Goal: Transaction & Acquisition: Purchase product/service

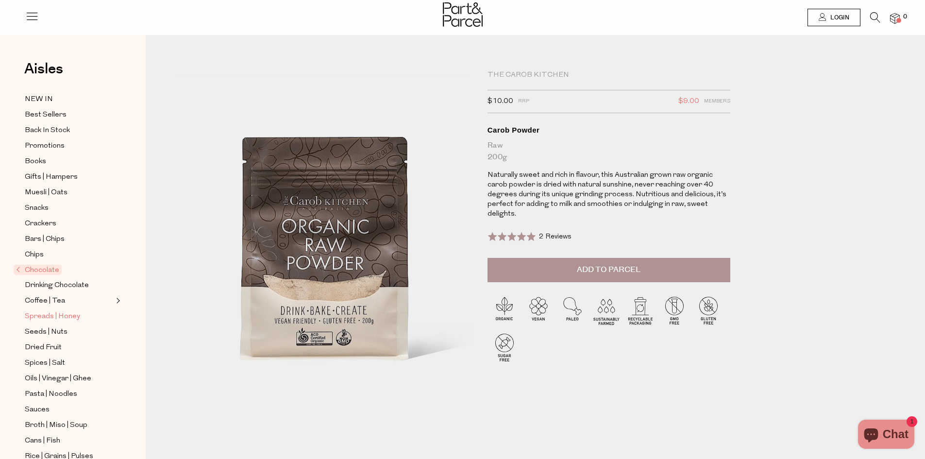
click at [66, 311] on span "Spreads | Honey" at bounding box center [52, 317] width 55 height 12
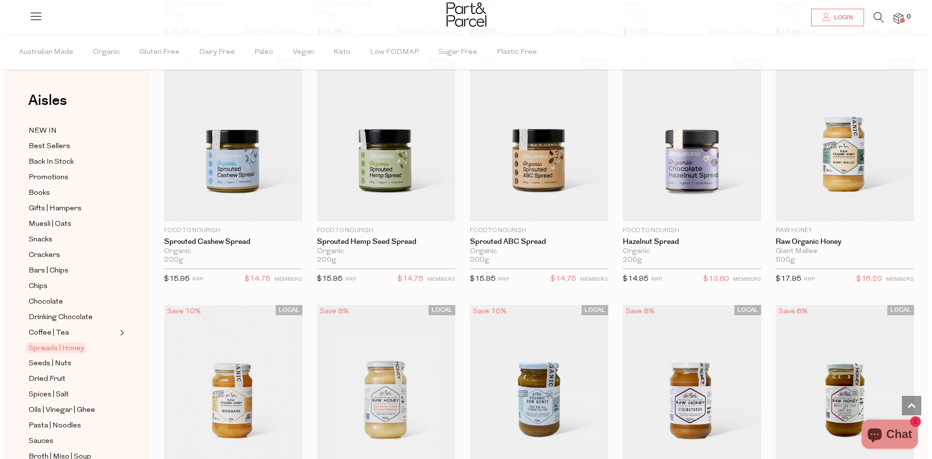
scroll to position [1565, 0]
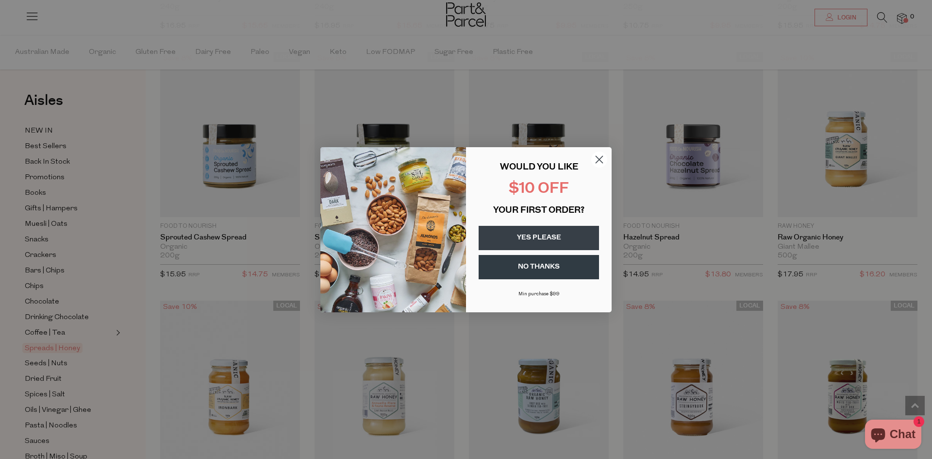
drag, startPoint x: 929, startPoint y: 50, endPoint x: 913, endPoint y: 297, distance: 247.5
click at [598, 160] on icon "Close dialog" at bounding box center [599, 159] width 7 height 7
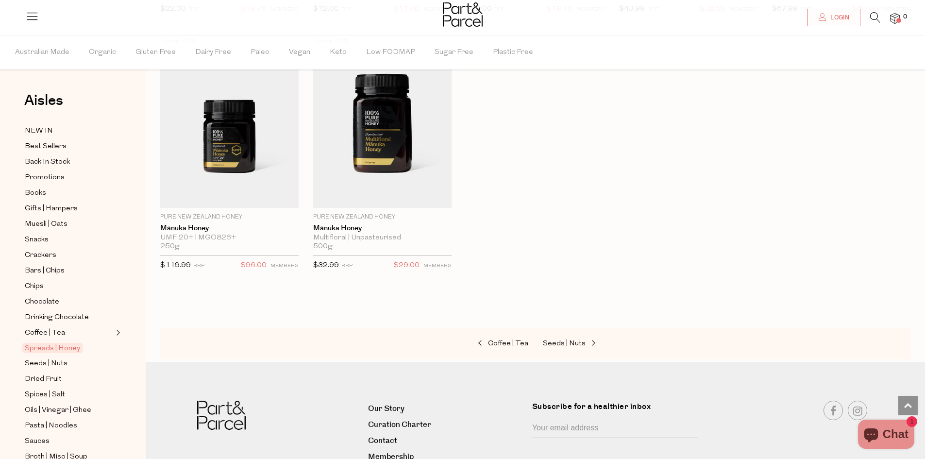
scroll to position [2325, 0]
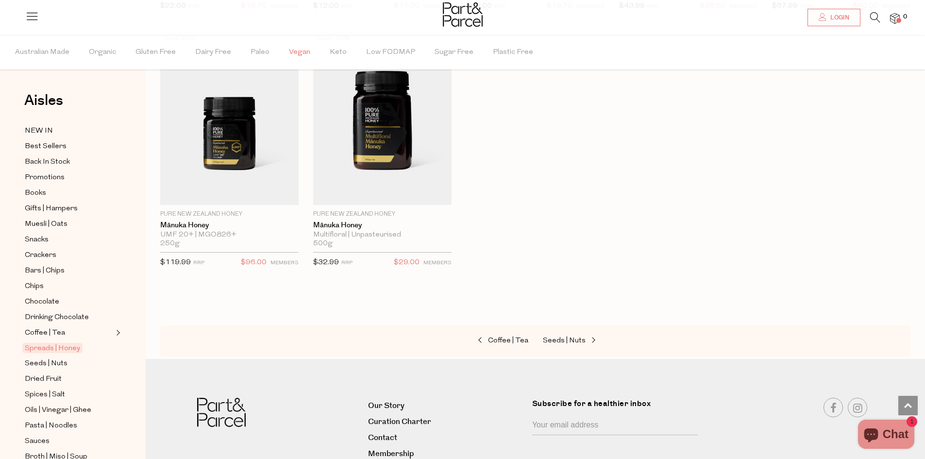
click at [293, 49] on span "Vegan" at bounding box center [299, 52] width 21 height 34
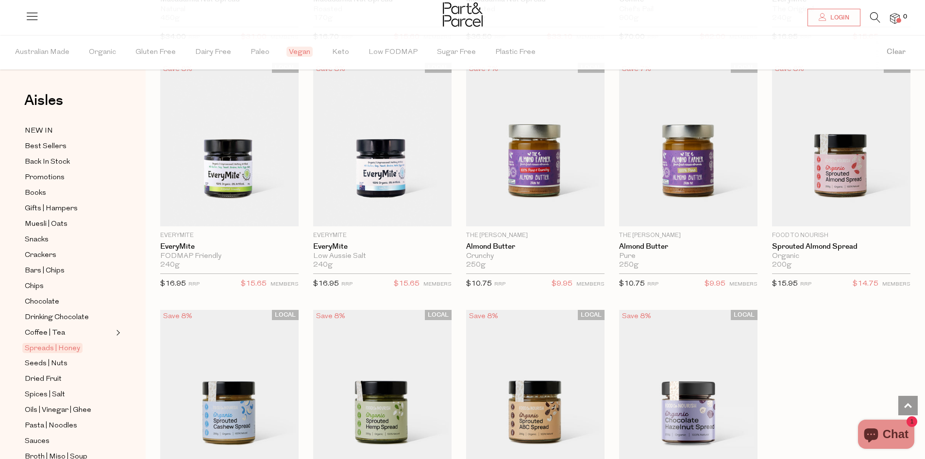
scroll to position [1374, 0]
